Goal: Transaction & Acquisition: Purchase product/service

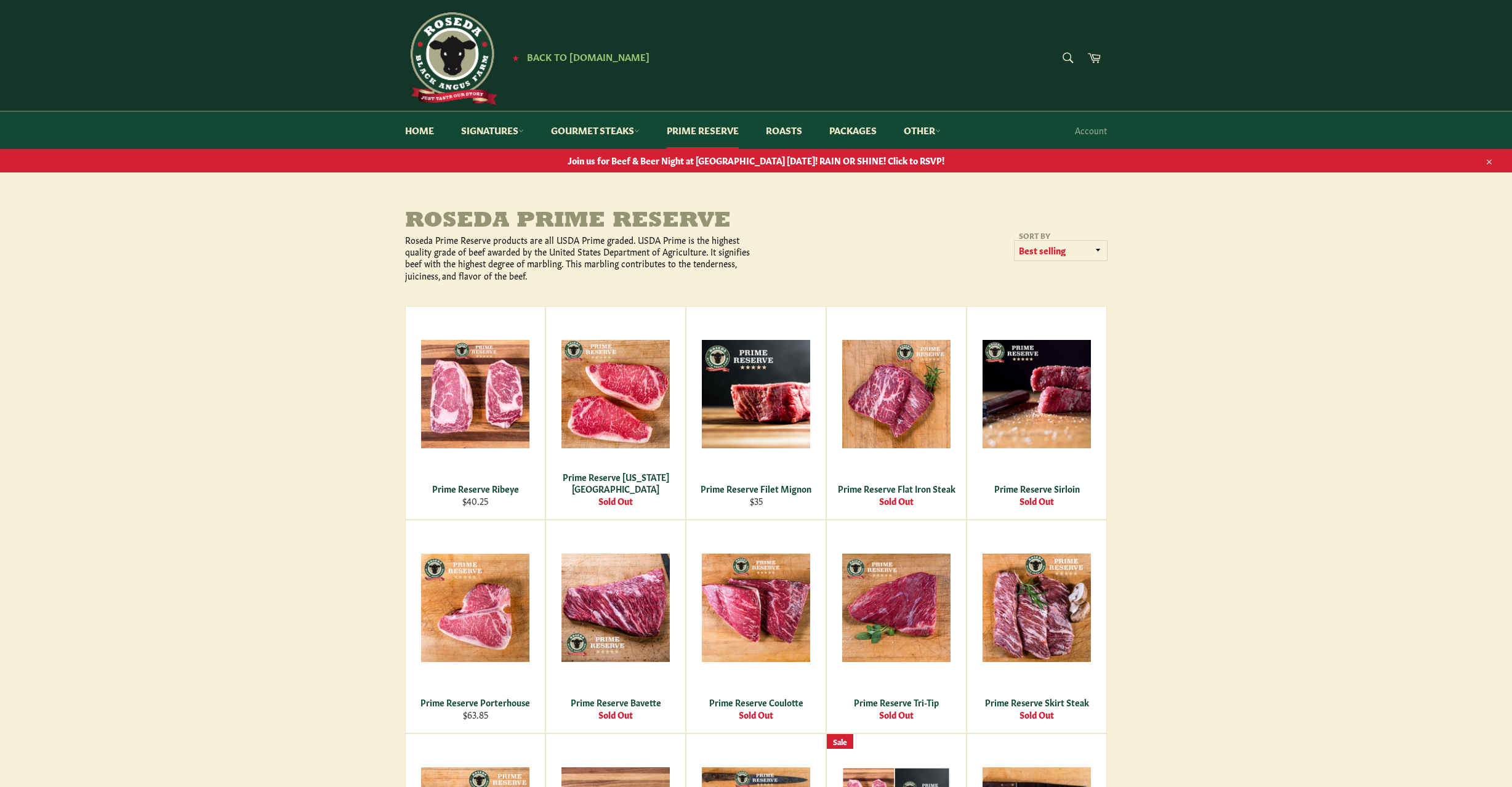
click at [1037, 249] on select "Featured Best selling Alphabetically, A-Z Alphabetically, Z-A Price, low to hig…" at bounding box center [1061, 251] width 92 height 20
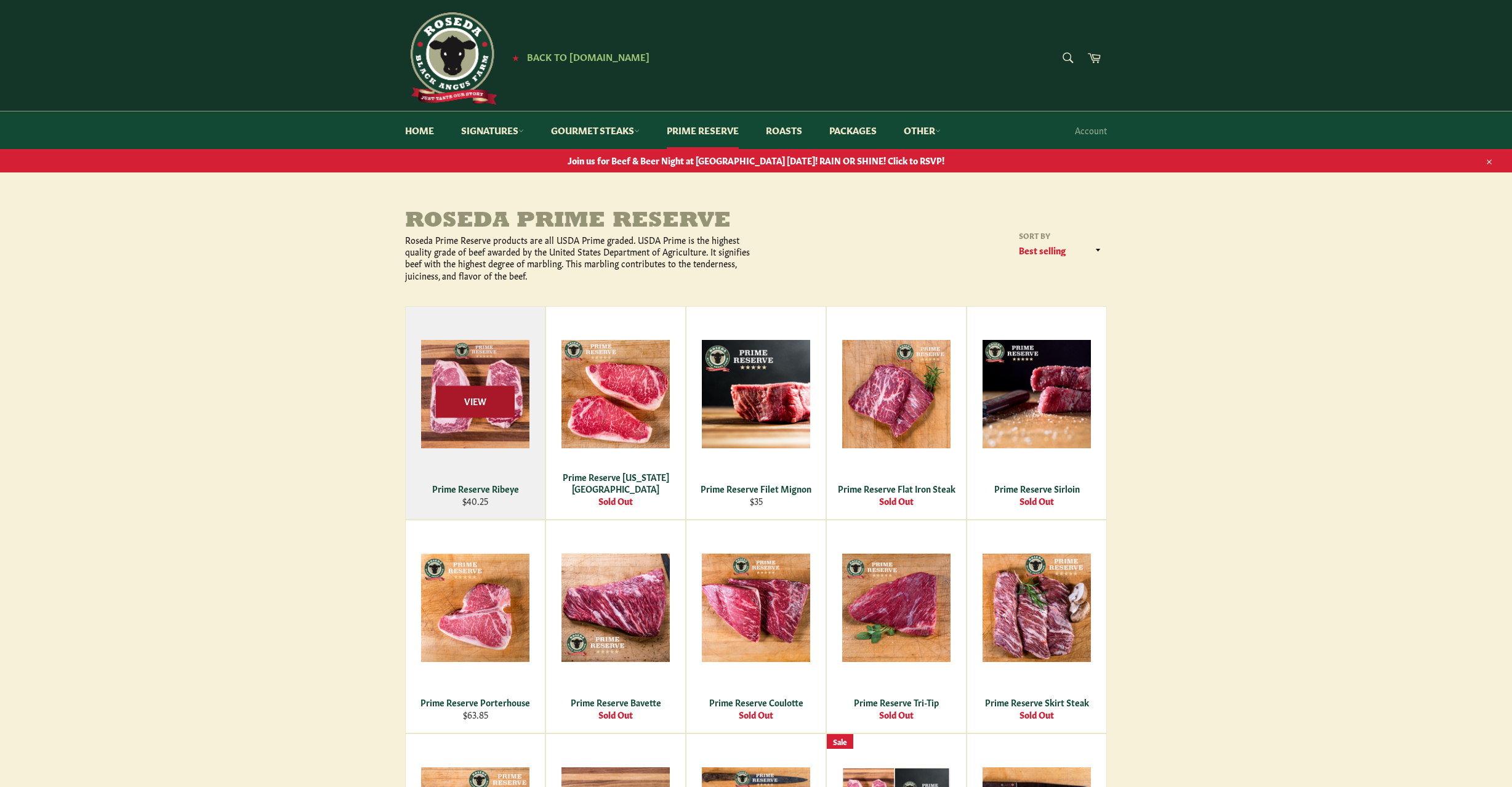
click at [482, 406] on span "View" at bounding box center [475, 401] width 79 height 31
